Goal: Find specific page/section: Find specific page/section

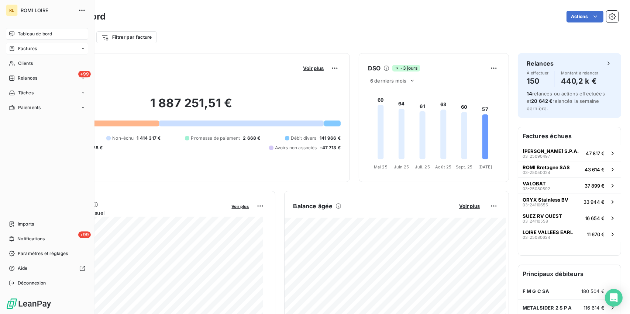
click at [22, 51] on span "Factures" at bounding box center [27, 48] width 19 height 7
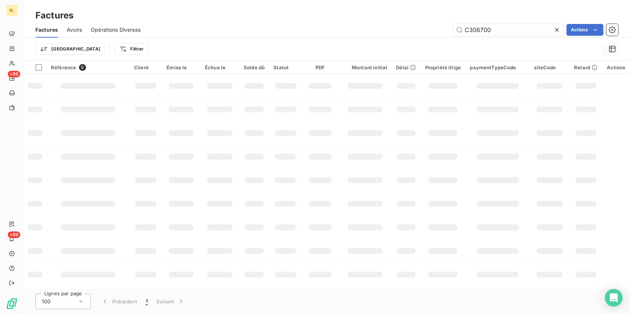
drag, startPoint x: 514, startPoint y: 34, endPoint x: 573, endPoint y: 36, distance: 59.0
click at [312, 33] on div "C306700 Actions" at bounding box center [383, 30] width 468 height 12
type input "C190263"
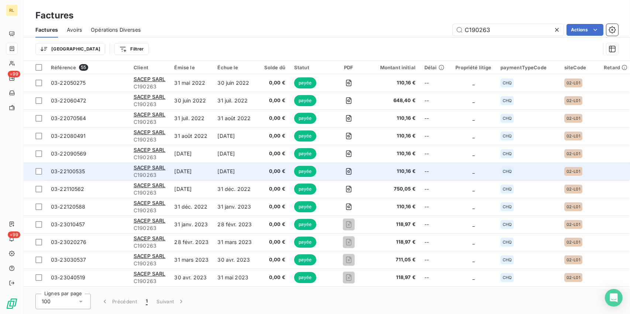
click at [240, 164] on td "30 nov. 2022" at bounding box center [234, 172] width 43 height 18
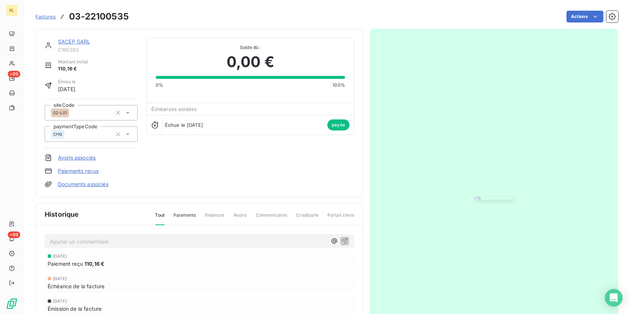
click at [70, 43] on link "SACEP SARL" at bounding box center [74, 41] width 32 height 6
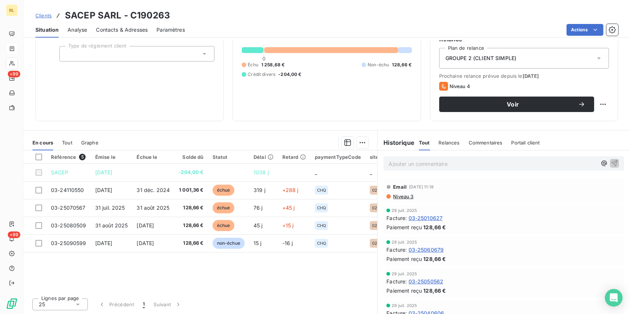
scroll to position [0, 22]
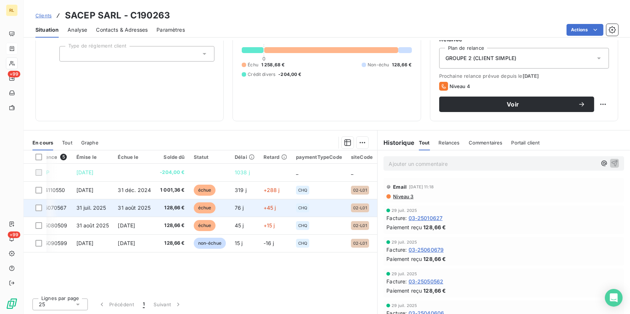
click at [171, 212] on td "128,66 €" at bounding box center [172, 208] width 34 height 18
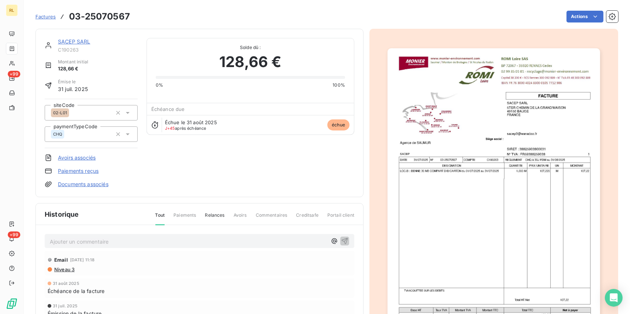
click at [452, 240] on img "button" at bounding box center [493, 198] width 212 height 300
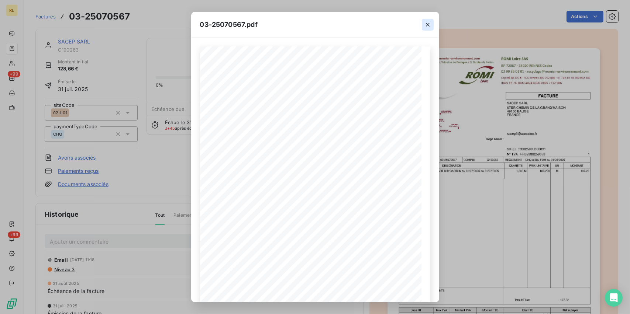
click at [426, 29] on button "button" at bounding box center [428, 25] width 12 height 12
